Goal: Information Seeking & Learning: Check status

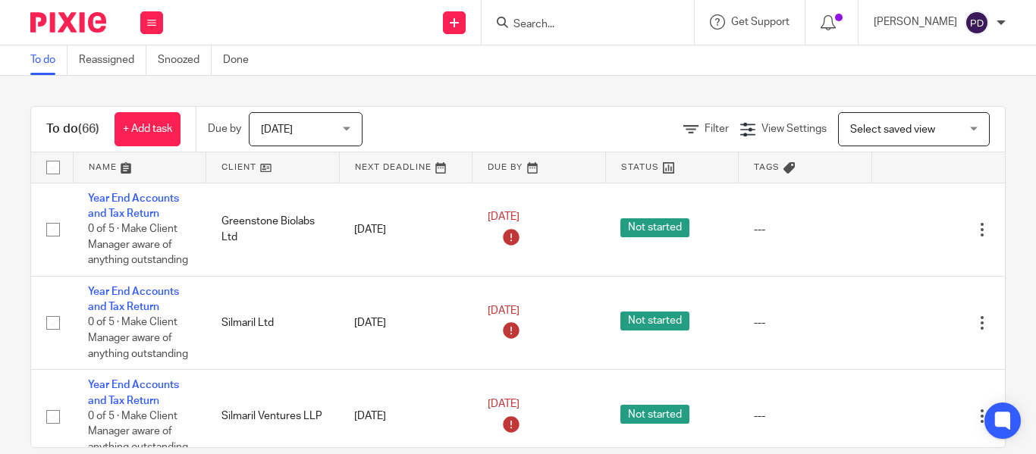
click at [512, 27] on input "Search" at bounding box center [580, 25] width 136 height 14
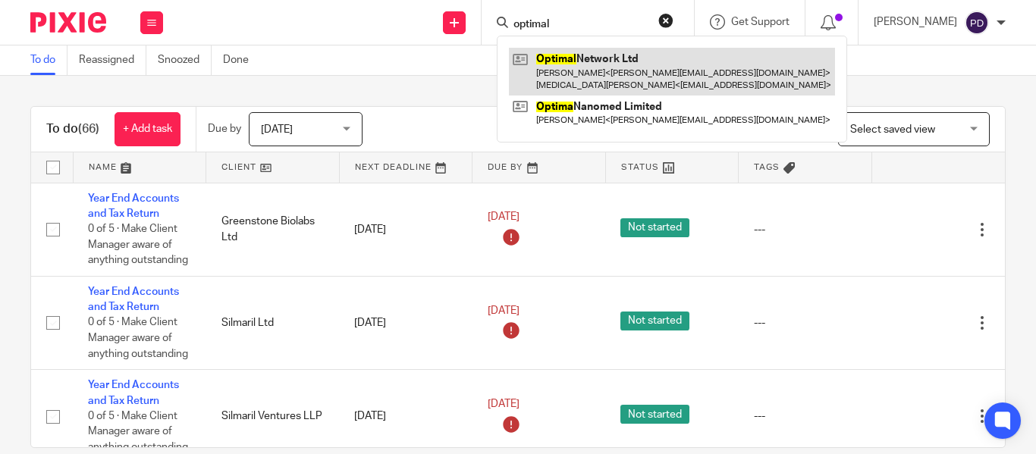
type input "optimal"
click at [542, 60] on link at bounding box center [672, 71] width 326 height 47
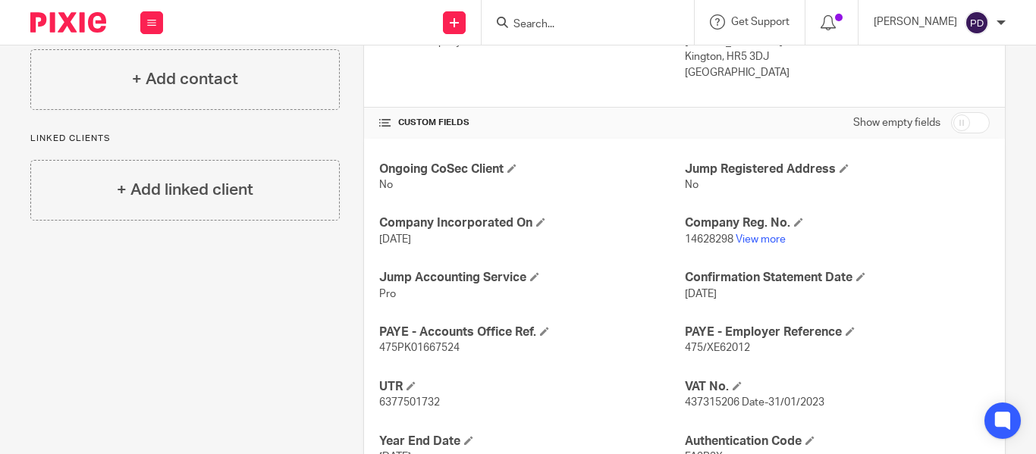
scroll to position [531, 0]
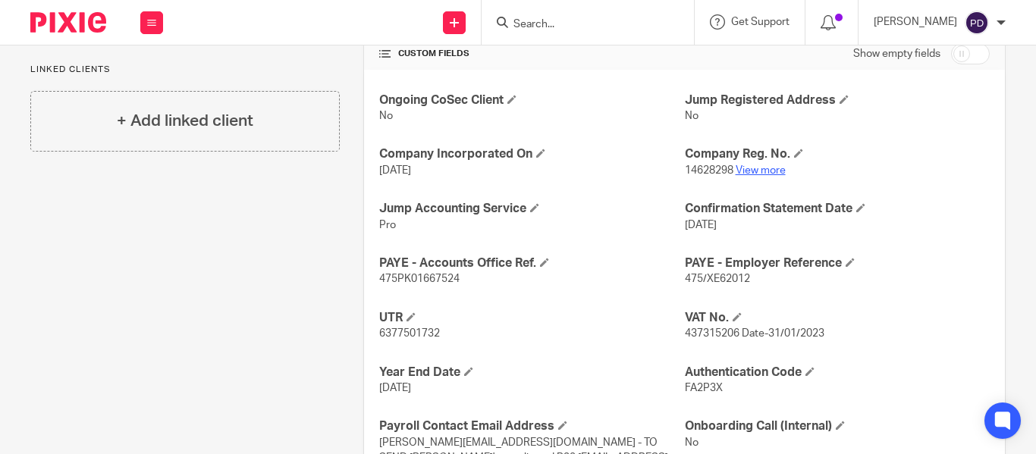
click at [744, 174] on link "View more" at bounding box center [760, 170] width 50 height 11
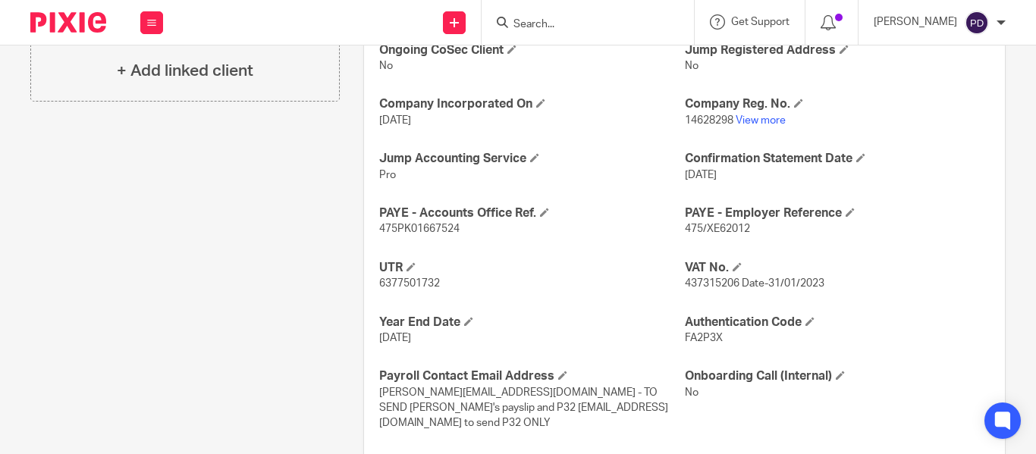
scroll to position [606, 0]
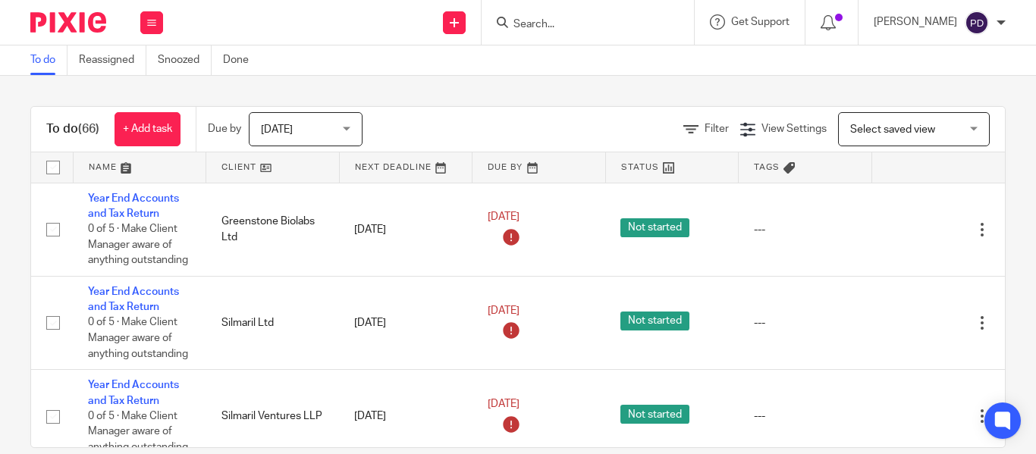
click at [512, 20] on input "Search" at bounding box center [580, 25] width 136 height 14
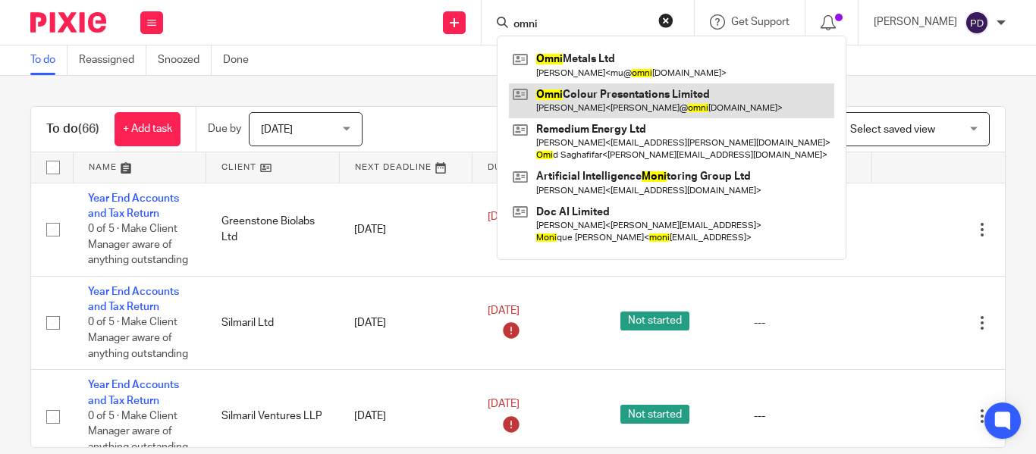
type input "omni"
click at [573, 106] on link at bounding box center [671, 100] width 325 height 35
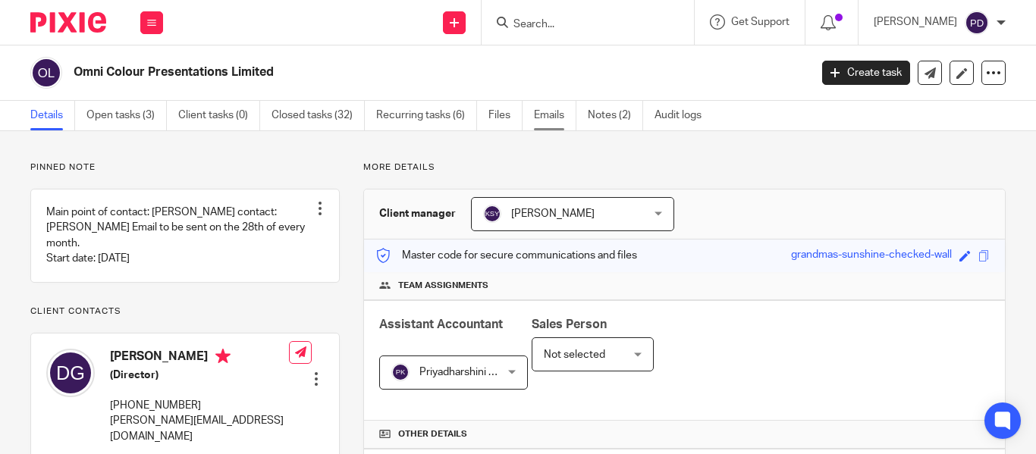
click at [551, 115] on link "Emails" at bounding box center [555, 116] width 42 height 30
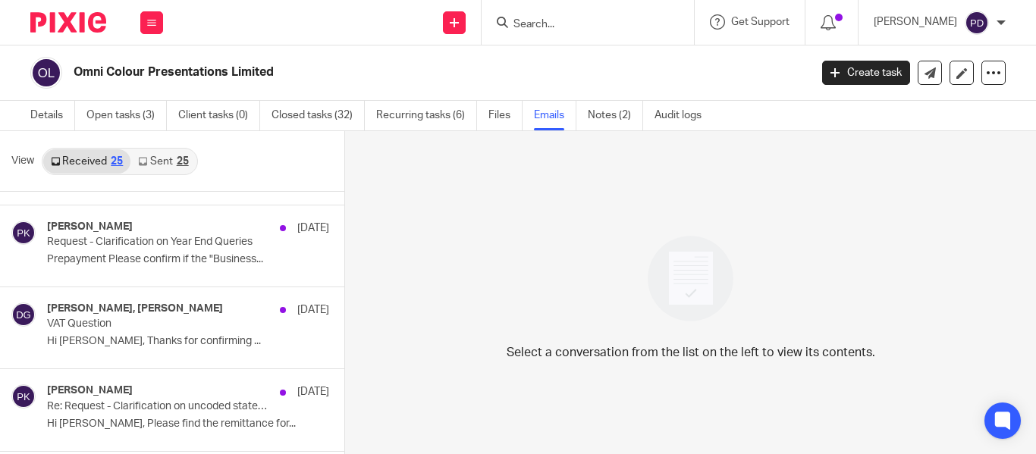
scroll to position [152, 0]
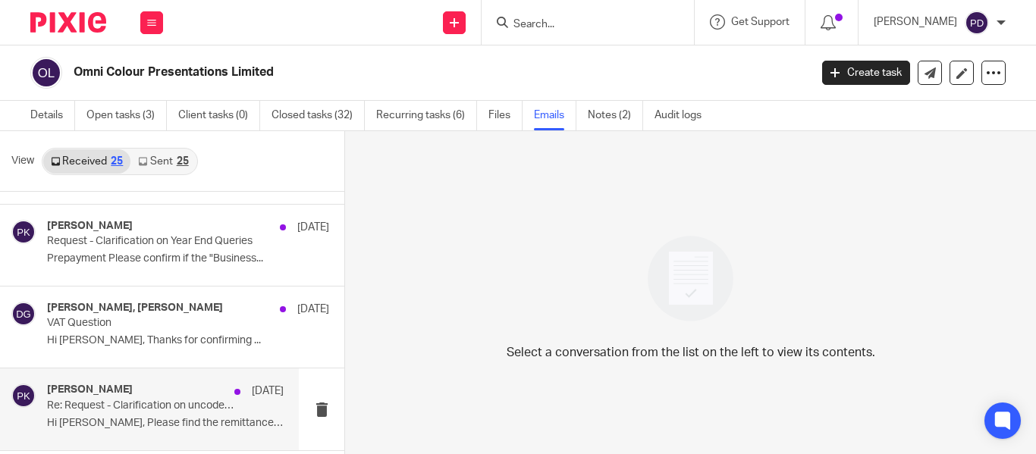
click at [119, 393] on div "[PERSON_NAME] [DATE]" at bounding box center [165, 391] width 237 height 15
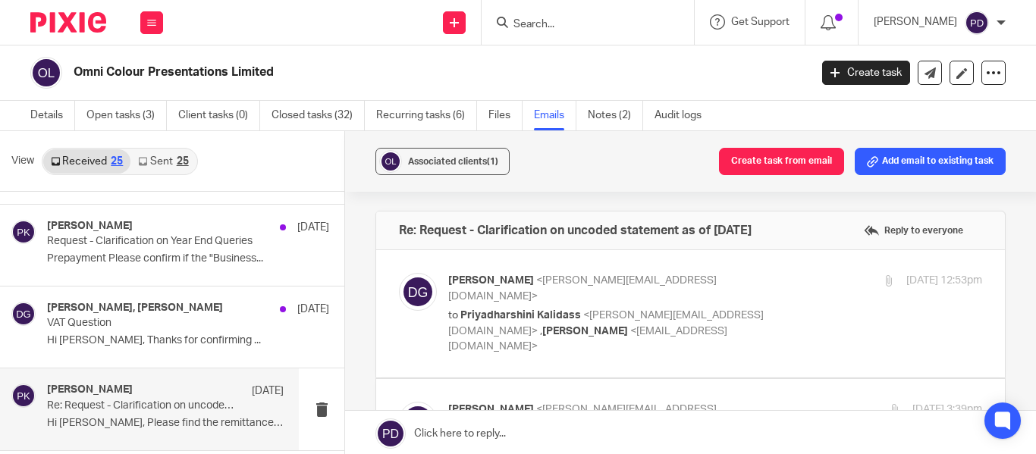
scroll to position [0, 0]
click at [804, 287] on div "[DATE] 12:53pm" at bounding box center [893, 281] width 178 height 16
checkbox input "true"
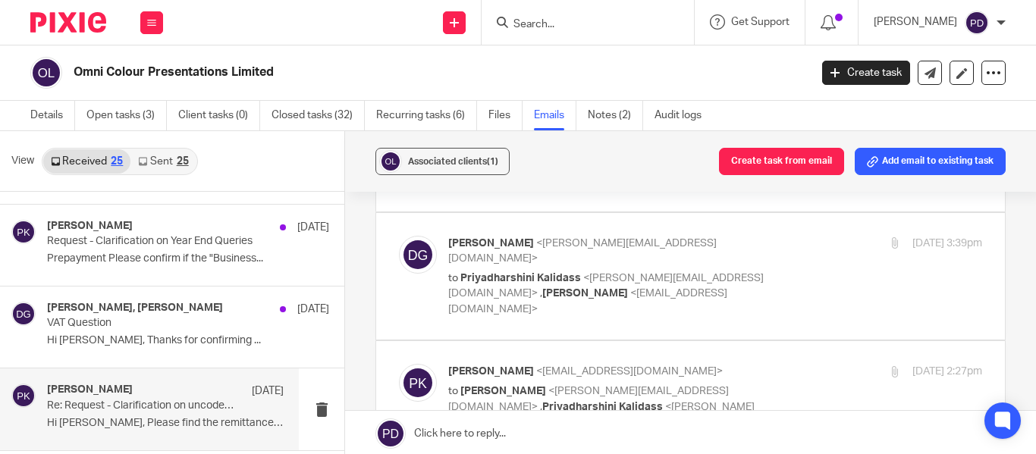
scroll to position [682, 0]
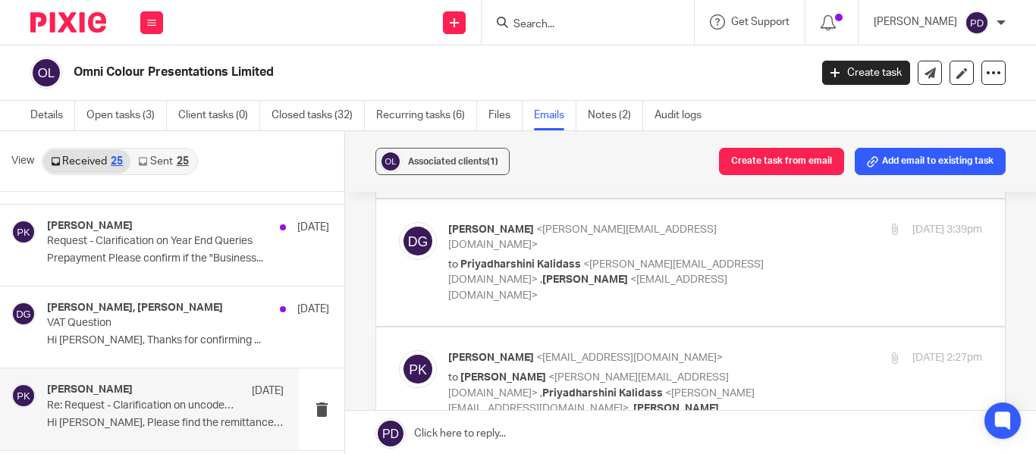
click at [784, 243] on label at bounding box center [690, 262] width 628 height 127
click at [399, 222] on input "checkbox" at bounding box center [398, 221] width 1 height 1
checkbox input "true"
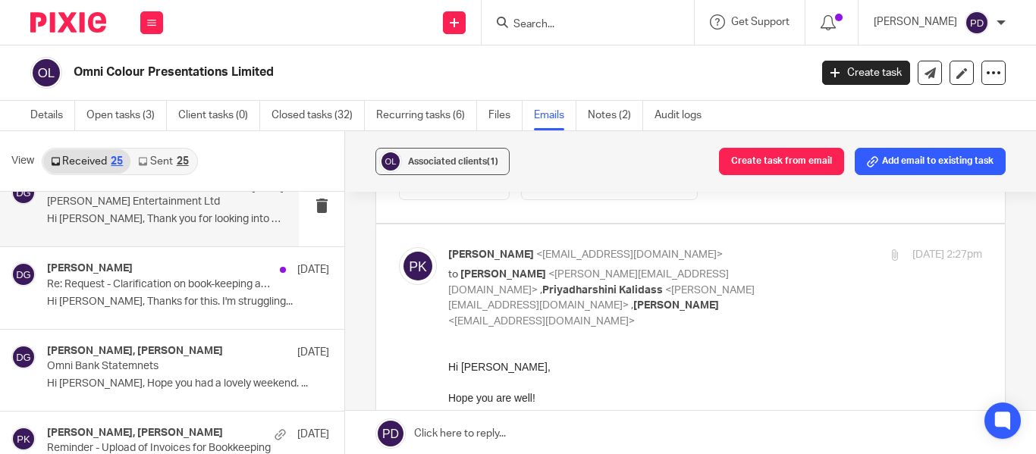
scroll to position [455, 0]
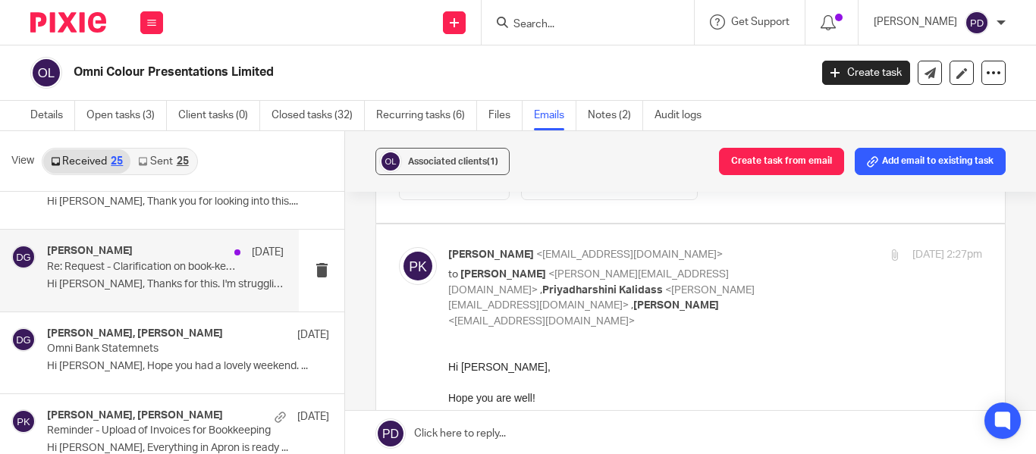
click at [172, 254] on div "[PERSON_NAME] [DATE]" at bounding box center [165, 252] width 237 height 15
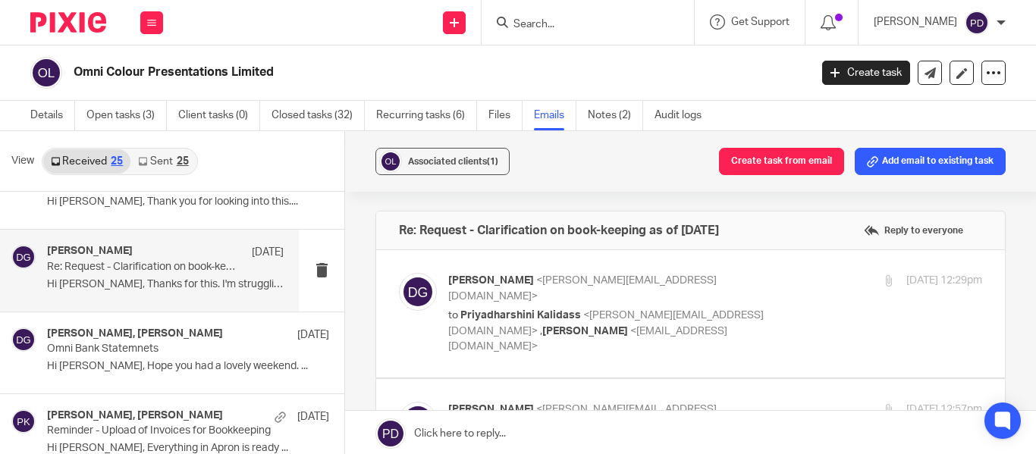
scroll to position [0, 0]
